Goal: Task Accomplishment & Management: Manage account settings

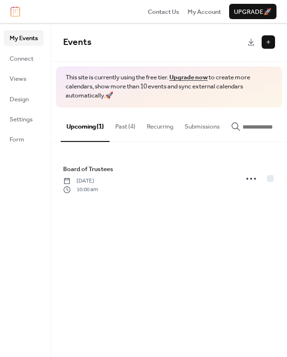
click at [122, 127] on button "Past (4)" at bounding box center [125, 123] width 32 height 33
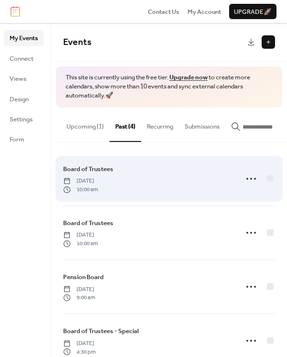
click at [98, 185] on span "[DATE]" at bounding box center [80, 181] width 35 height 9
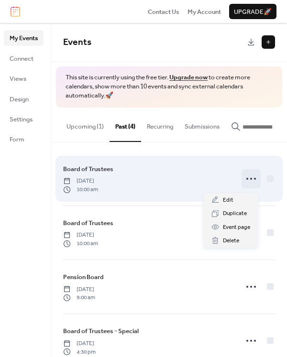
click at [243, 183] on icon at bounding box center [250, 178] width 15 height 15
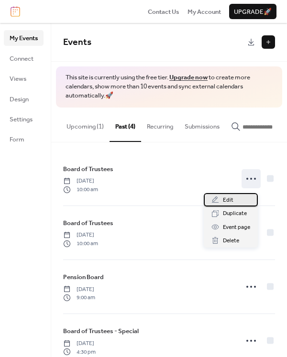
click at [231, 203] on span "Edit" at bounding box center [228, 200] width 11 height 10
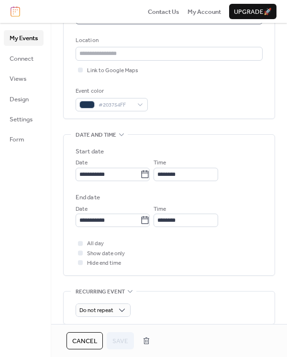
scroll to position [239, 0]
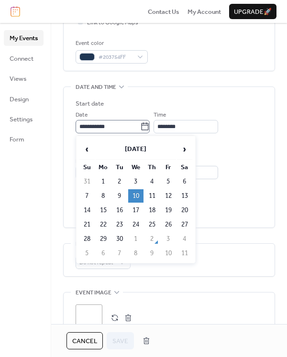
click at [148, 128] on icon at bounding box center [144, 126] width 7 height 8
click at [140, 128] on input "**********" at bounding box center [107, 126] width 64 height 13
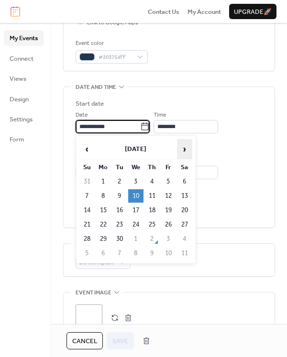
click at [183, 148] on span "›" at bounding box center [184, 149] width 14 height 19
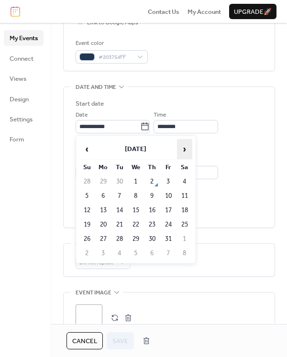
click at [180, 150] on span "›" at bounding box center [184, 149] width 14 height 19
click at [132, 210] on td "12" at bounding box center [135, 210] width 15 height 13
type input "**********"
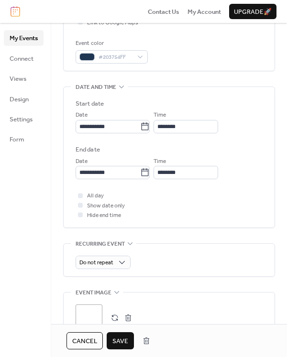
click at [121, 342] on span "Save" at bounding box center [120, 341] width 16 height 10
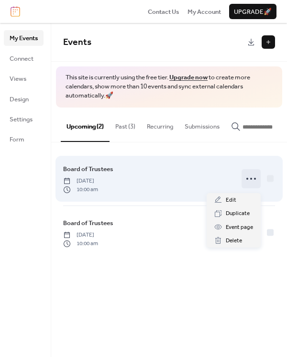
click at [247, 183] on icon at bounding box center [250, 178] width 15 height 15
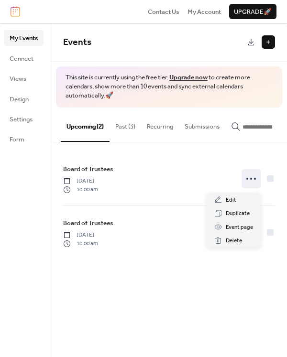
click at [130, 125] on button "Past (3)" at bounding box center [125, 123] width 32 height 33
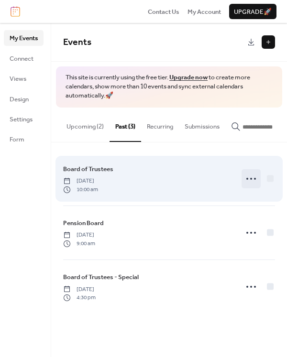
click at [252, 184] on icon at bounding box center [250, 178] width 15 height 15
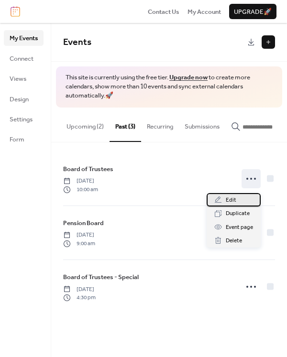
click at [238, 199] on div "Edit" at bounding box center [233, 199] width 54 height 13
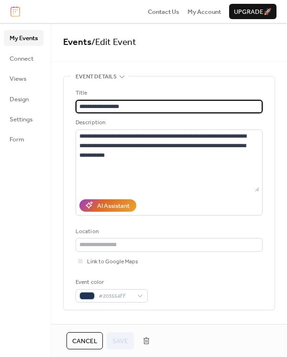
scroll to position [191, 0]
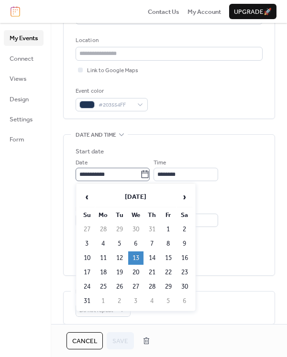
click at [150, 174] on icon at bounding box center [145, 175] width 10 height 10
click at [140, 174] on input "**********" at bounding box center [107, 174] width 64 height 13
click at [190, 197] on span "›" at bounding box center [184, 196] width 14 height 19
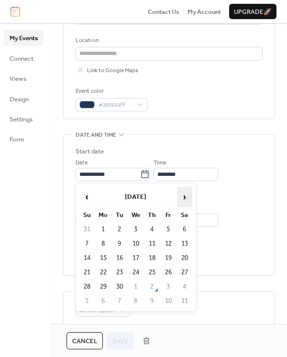
click at [186, 200] on span "›" at bounding box center [184, 196] width 14 height 19
click at [185, 199] on span "›" at bounding box center [184, 196] width 14 height 19
click at [152, 241] on td "11" at bounding box center [151, 243] width 15 height 13
type input "**********"
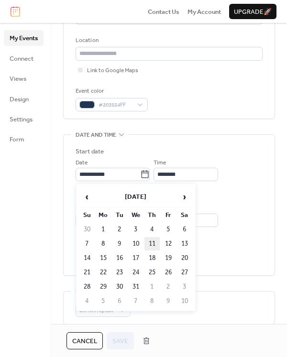
type input "**********"
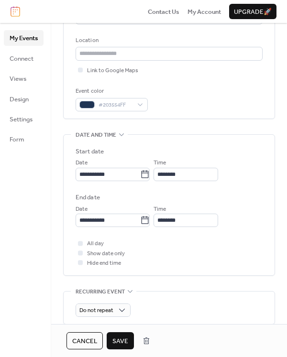
scroll to position [287, 0]
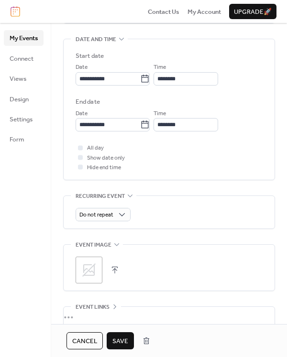
click at [120, 340] on span "Save" at bounding box center [120, 341] width 16 height 10
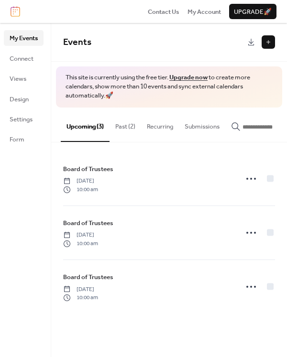
click at [131, 128] on button "Past (2)" at bounding box center [125, 123] width 32 height 33
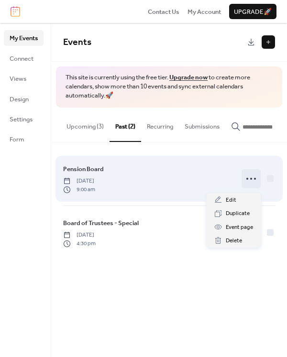
click at [252, 183] on icon at bounding box center [250, 178] width 15 height 15
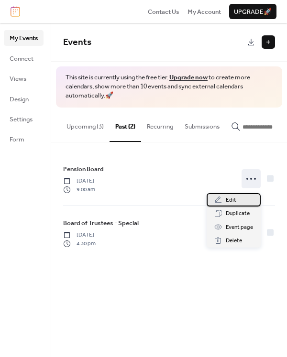
click at [241, 202] on div "Edit" at bounding box center [233, 199] width 54 height 13
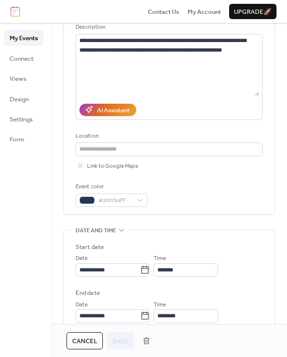
scroll to position [143, 0]
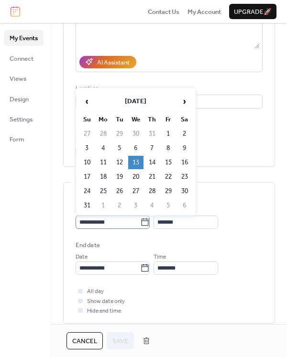
click at [149, 221] on icon at bounding box center [144, 222] width 7 height 8
click at [140, 221] on input "**********" at bounding box center [107, 221] width 64 height 13
click at [185, 99] on span "›" at bounding box center [184, 101] width 14 height 19
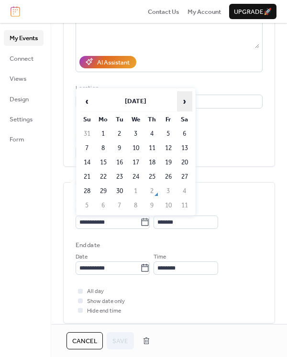
click at [186, 99] on span "›" at bounding box center [184, 101] width 14 height 19
click at [180, 100] on span "›" at bounding box center [184, 101] width 14 height 19
click at [137, 162] on td "12" at bounding box center [135, 162] width 15 height 13
type input "**********"
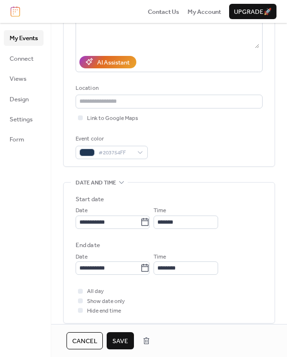
click at [124, 342] on span "Save" at bounding box center [120, 341] width 16 height 10
